Goal: Task Accomplishment & Management: Use online tool/utility

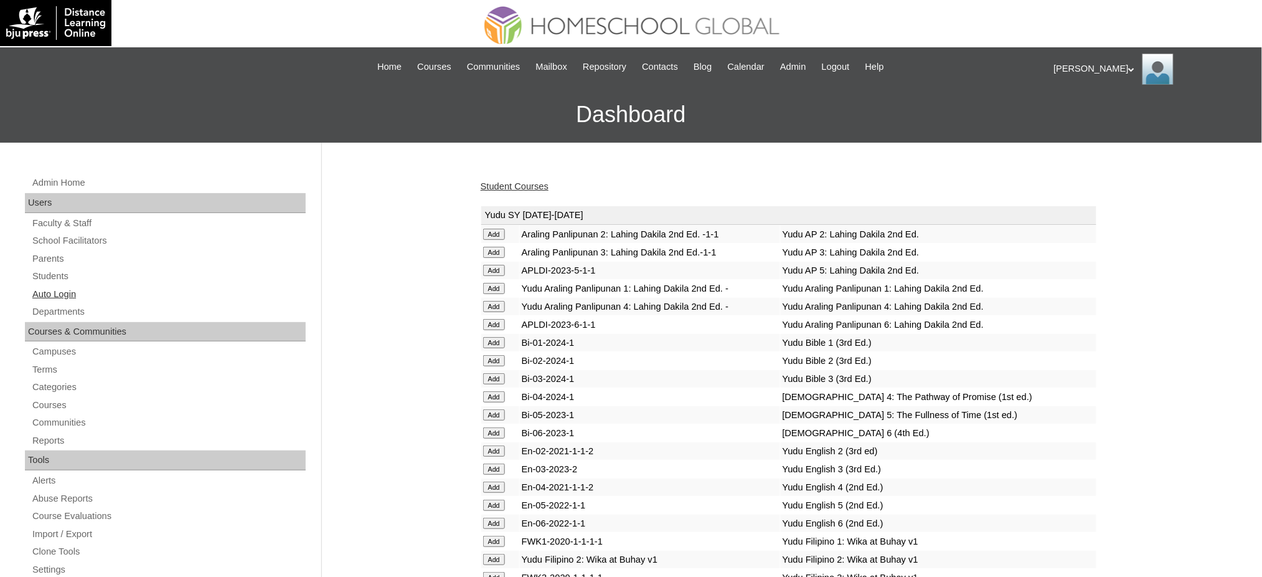
drag, startPoint x: 65, startPoint y: 294, endPoint x: 74, endPoint y: 291, distance: 9.7
click at [65, 294] on link "Auto Login" at bounding box center [168, 294] width 275 height 16
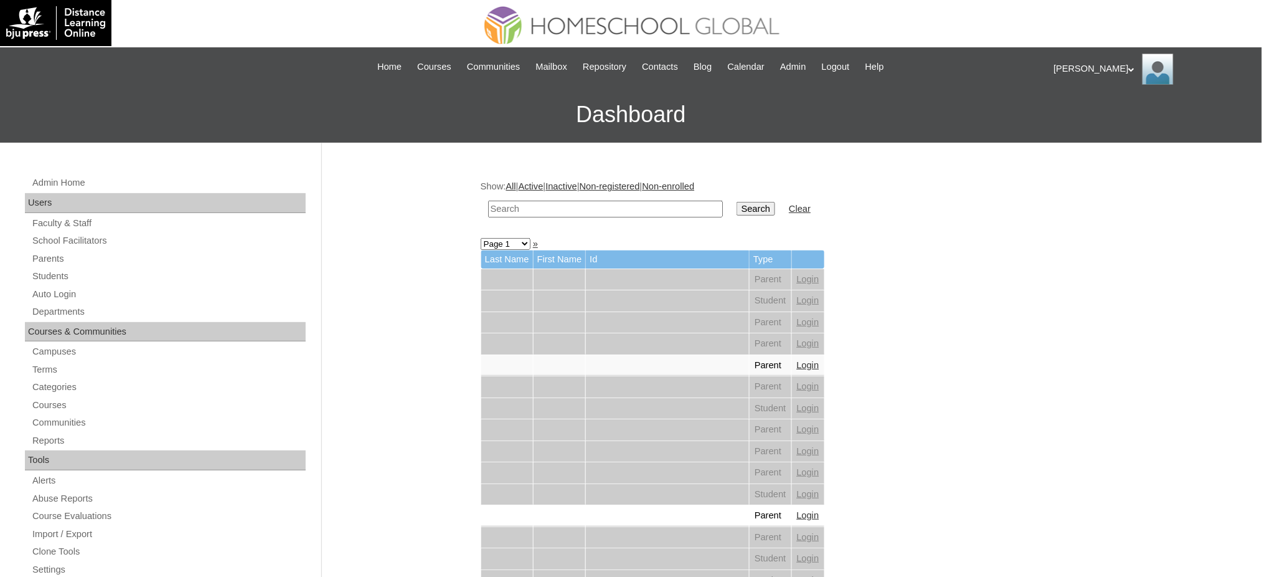
click at [550, 217] on td at bounding box center [605, 208] width 247 height 29
click at [552, 215] on td at bounding box center [605, 208] width 247 height 29
click at [556, 207] on input "text" at bounding box center [605, 208] width 235 height 17
paste input "[PERSON_NAME]"
type input "[PERSON_NAME]"
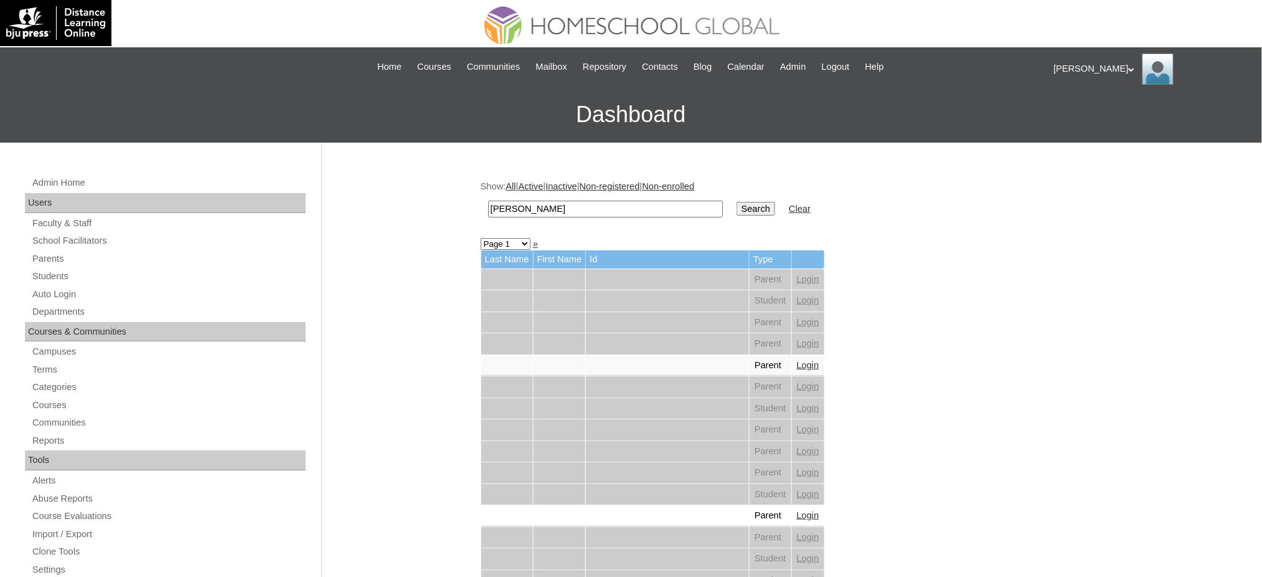
click at [737, 204] on input "Search" at bounding box center [756, 209] width 39 height 14
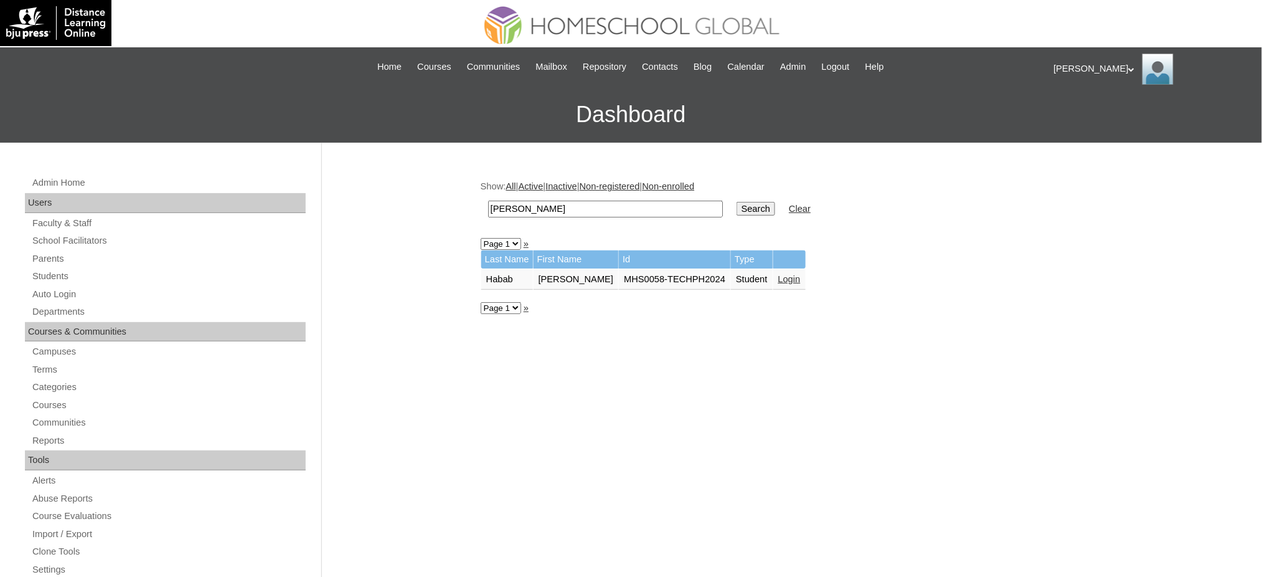
click at [780, 274] on link "Login" at bounding box center [789, 279] width 22 height 10
